Goal: Task Accomplishment & Management: Use online tool/utility

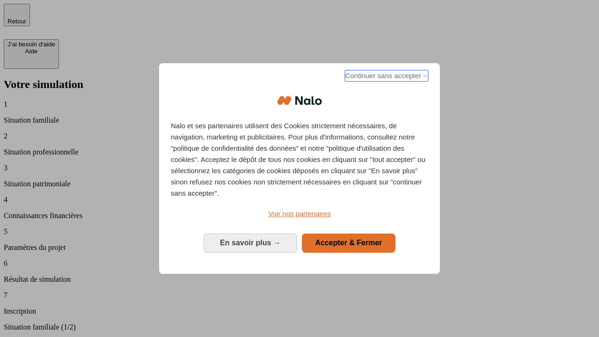
click at [386, 77] on span "Continuer sans accepter →" at bounding box center [386, 75] width 83 height 11
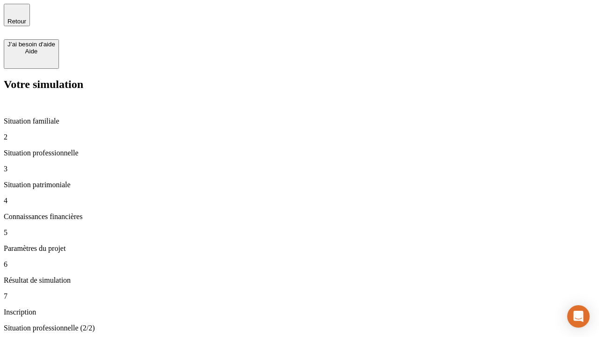
type input "70 000"
type input "1 000"
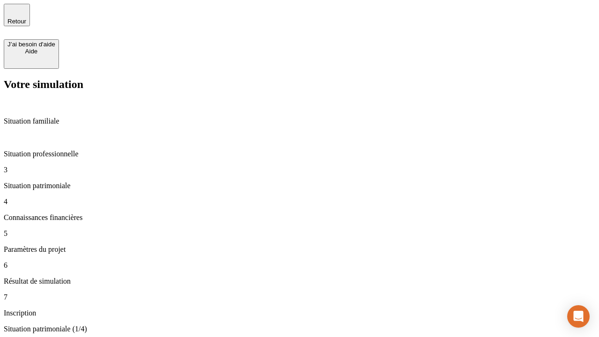
type input "800"
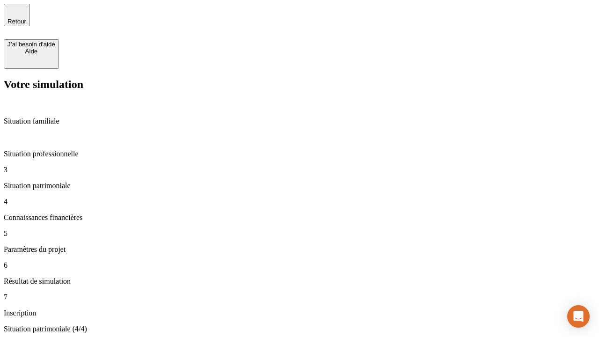
type input "6"
type input "400"
type input "3"
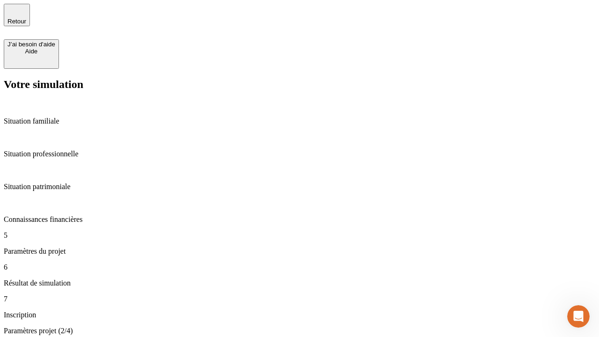
type input "35"
type input "500"
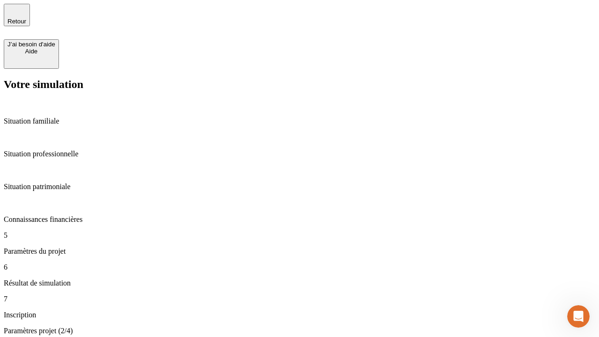
type input "640"
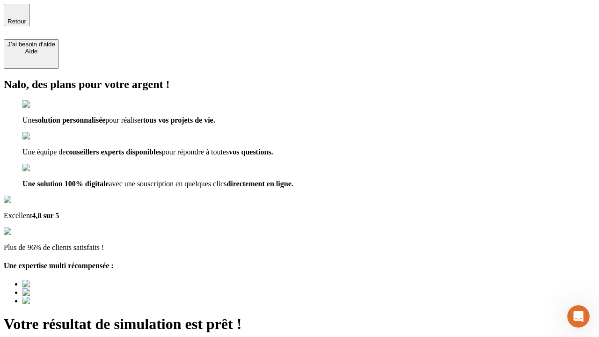
type input "[EMAIL_ADDRESS][DOMAIN_NAME]"
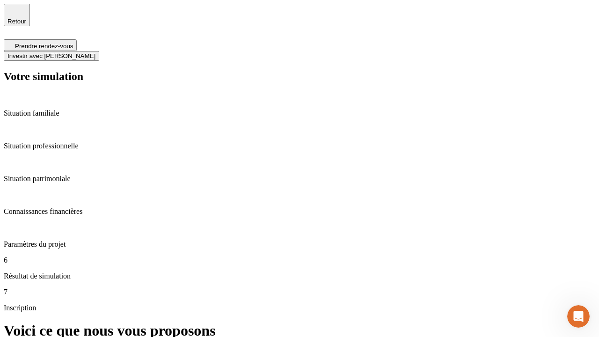
click at [95, 52] on span "Investir avec [PERSON_NAME]" at bounding box center [51, 55] width 88 height 7
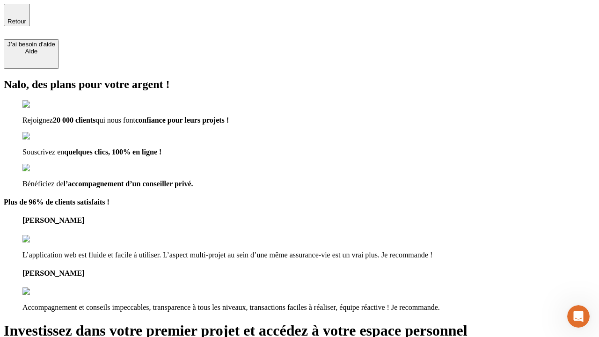
type input "[EMAIL_ADDRESS][DOMAIN_NAME]"
